Goal: Navigation & Orientation: Understand site structure

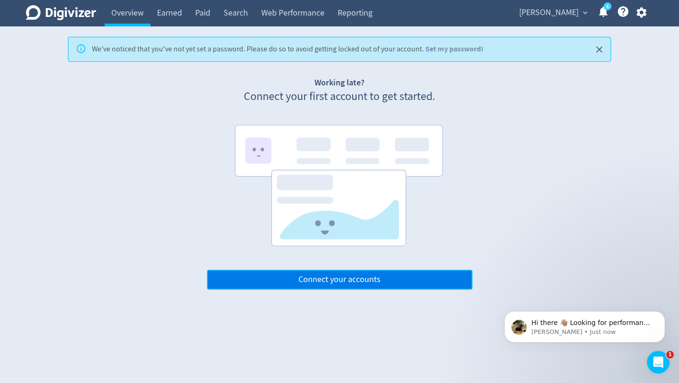
click at [342, 280] on span "Connect your accounts" at bounding box center [340, 279] width 82 height 8
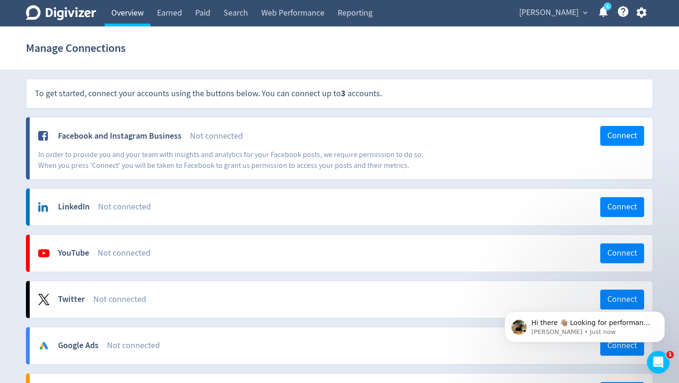
click at [140, 16] on link "Overview" at bounding box center [128, 13] width 46 height 26
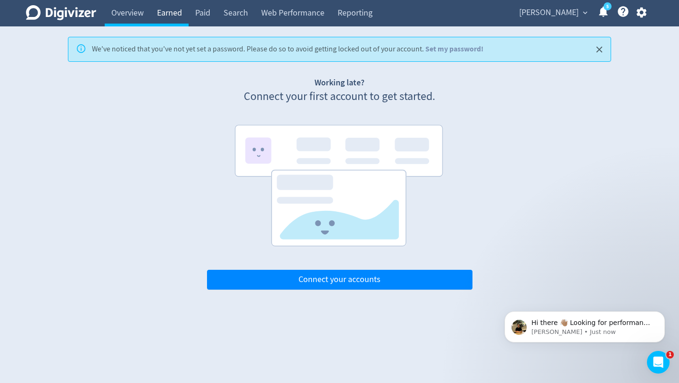
click at [172, 13] on link "Earned" at bounding box center [169, 13] width 38 height 26
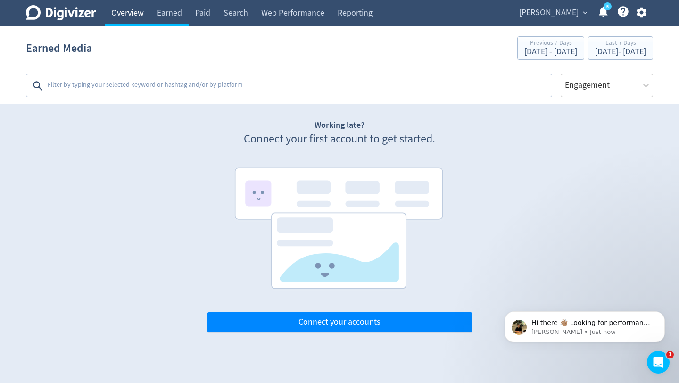
click at [131, 16] on link "Overview" at bounding box center [128, 13] width 46 height 26
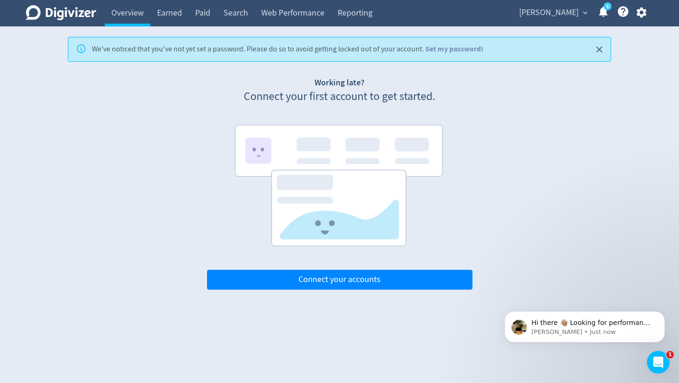
click at [612, 8] on link "5" at bounding box center [608, 6] width 8 height 8
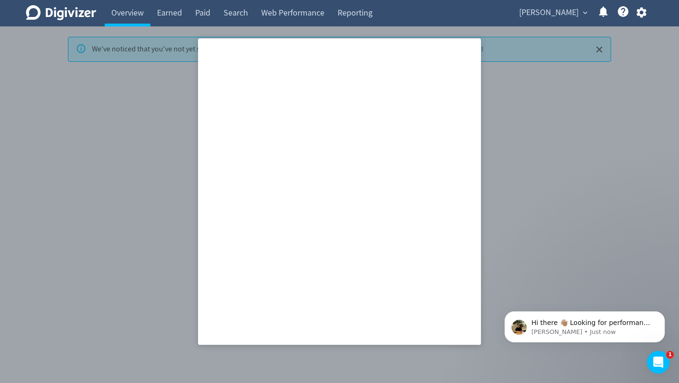
click at [494, 143] on div at bounding box center [339, 191] width 679 height 383
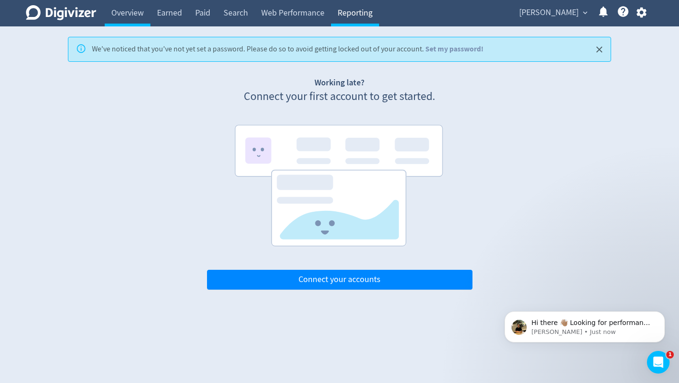
click at [357, 1] on link "Reporting" at bounding box center [355, 13] width 48 height 26
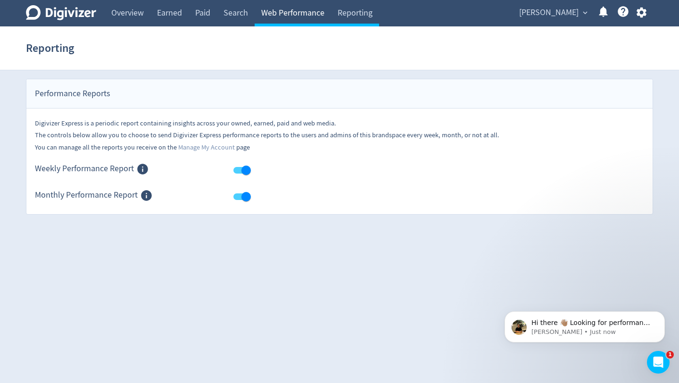
click at [285, 22] on link "Web Performance" at bounding box center [293, 13] width 76 height 26
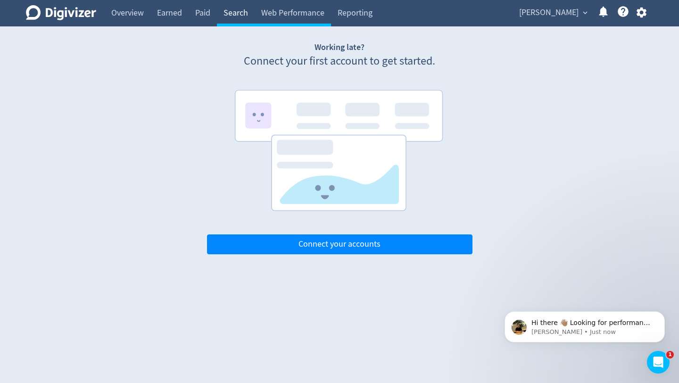
click at [237, 17] on link "Search" at bounding box center [236, 13] width 38 height 26
